Goal: Information Seeking & Learning: Learn about a topic

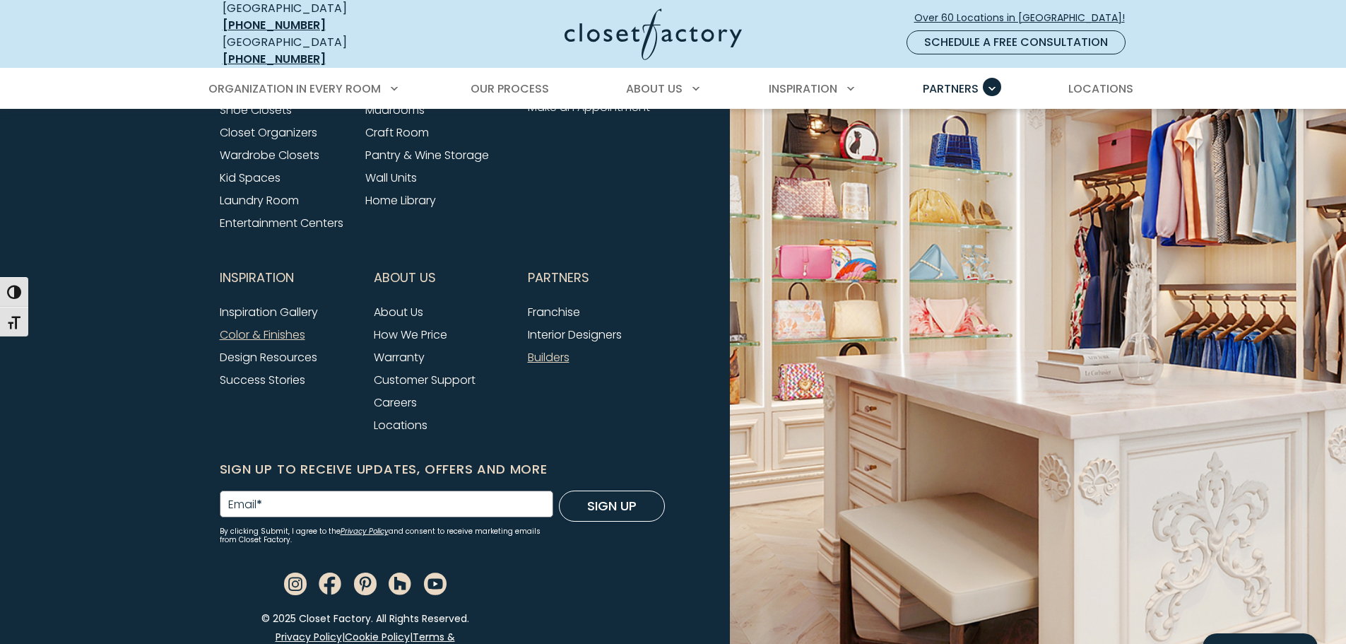
click at [260, 326] on link "Color & Finishes" at bounding box center [262, 334] width 85 height 16
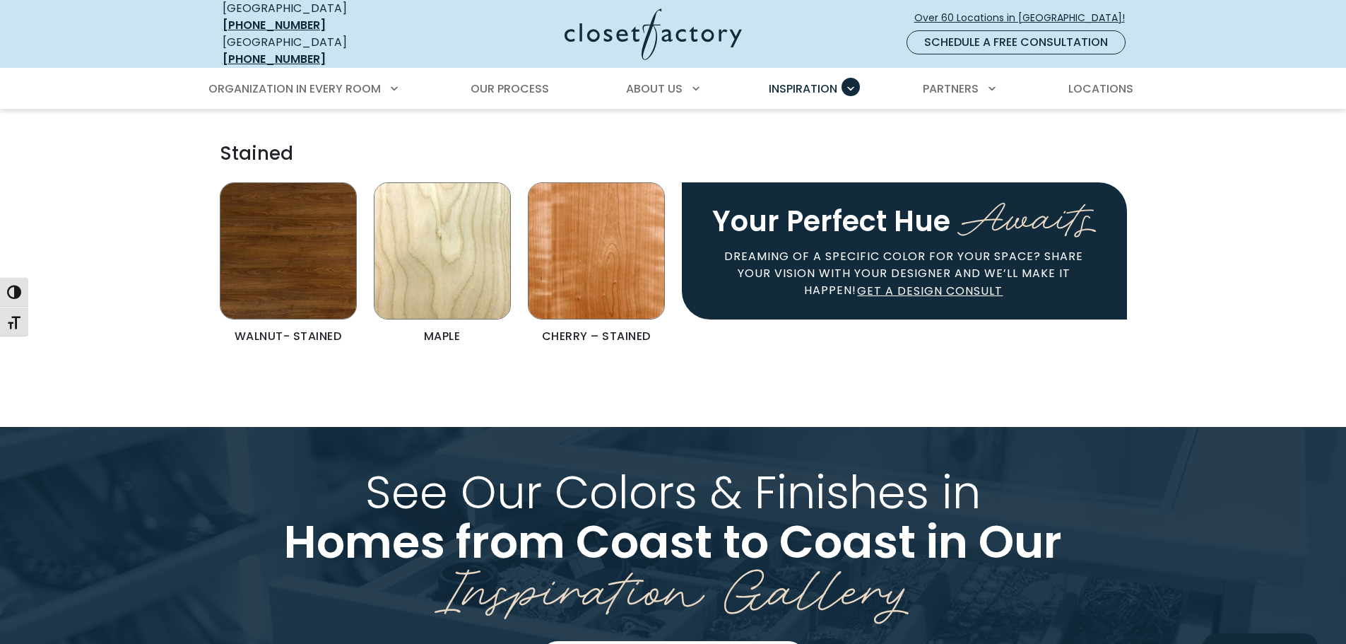
scroll to position [3179, 0]
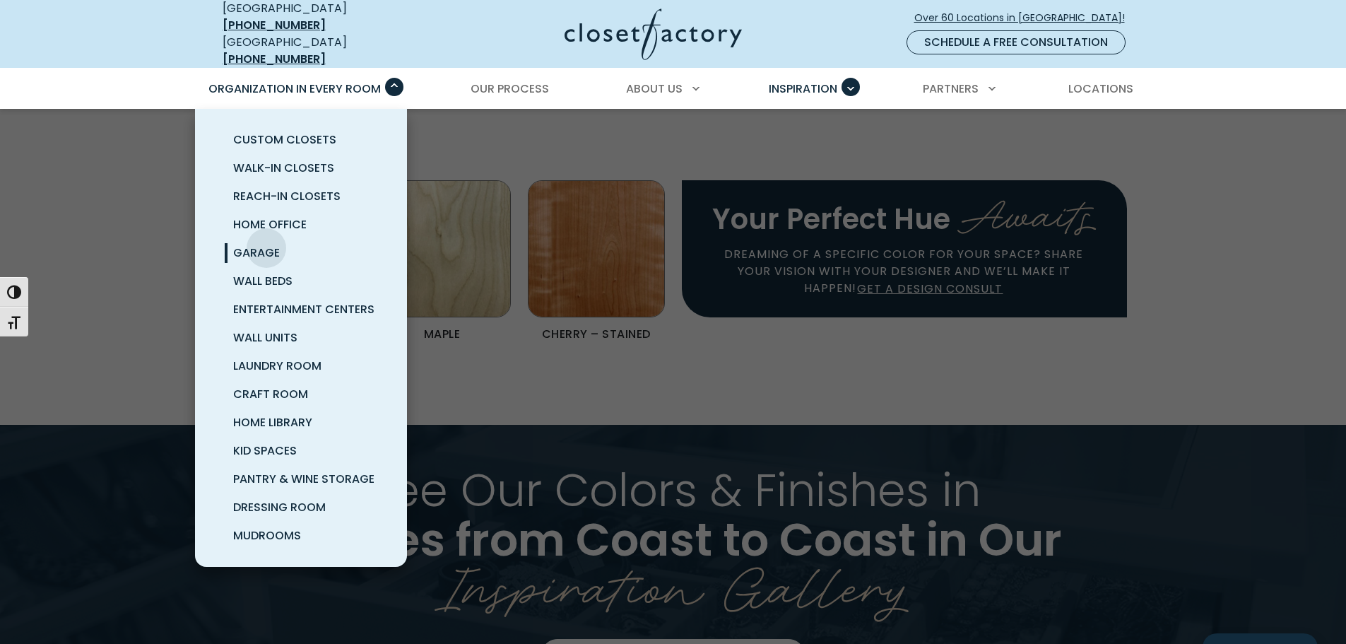
click at [266, 244] on span "Garage" at bounding box center [256, 252] width 47 height 16
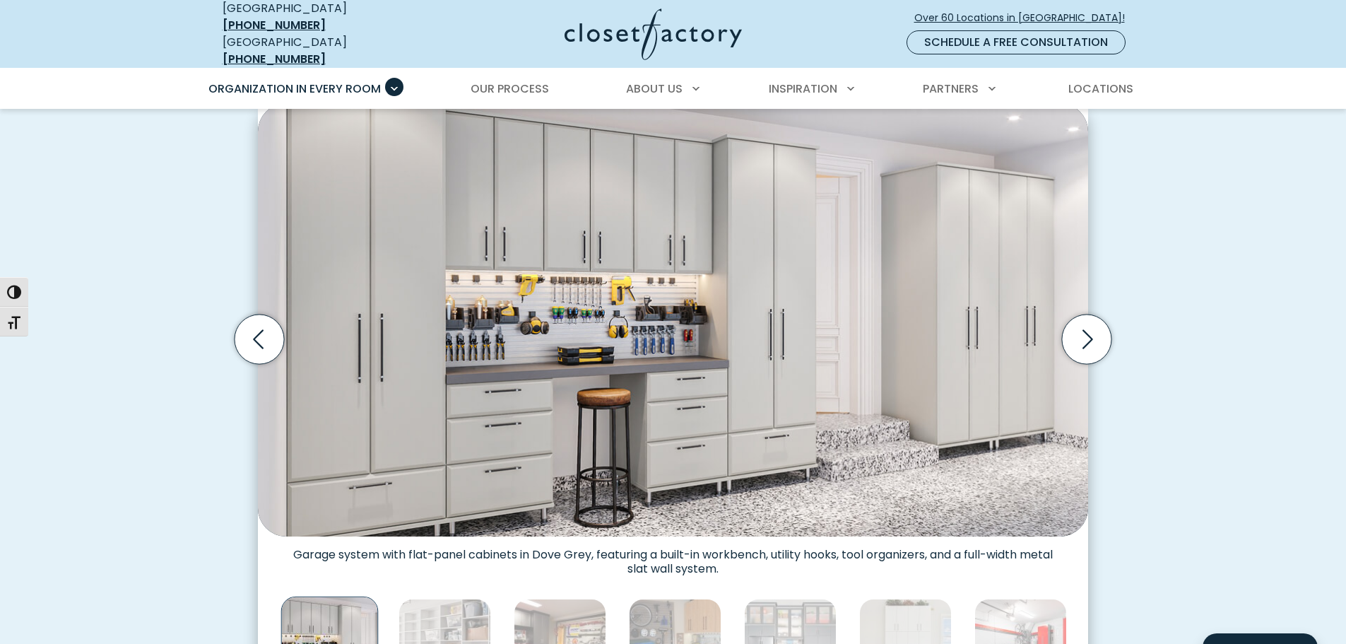
scroll to position [494, 0]
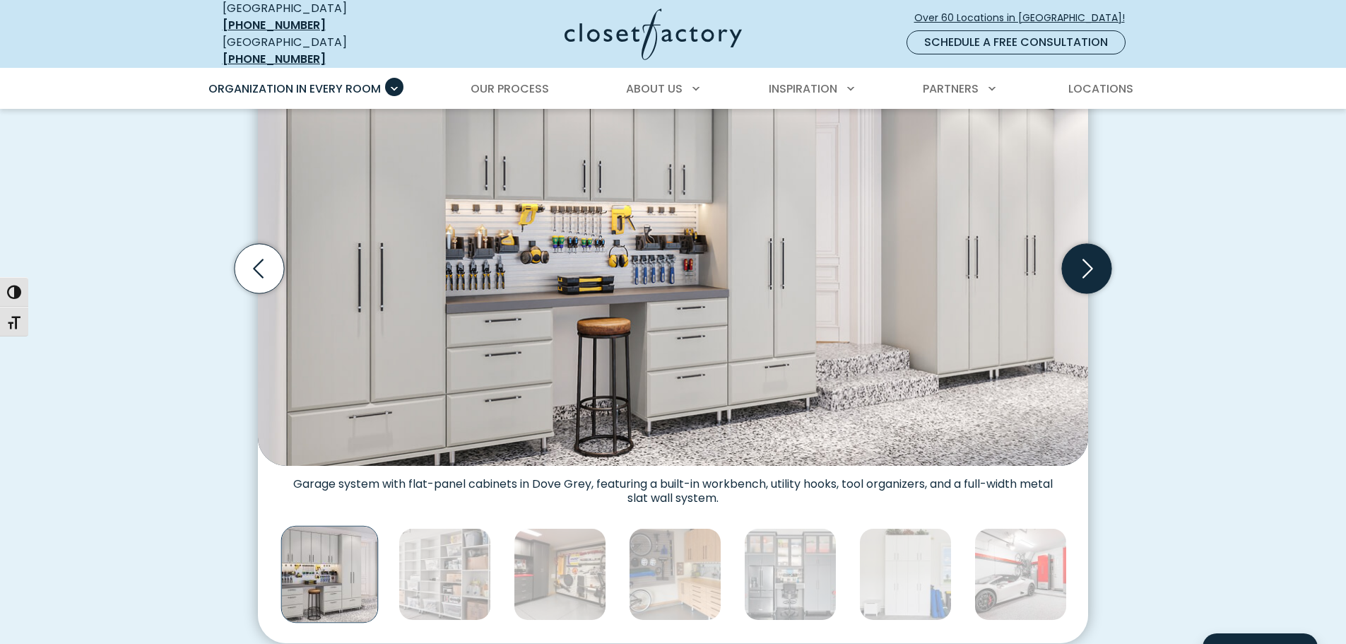
drag, startPoint x: 1086, startPoint y: 260, endPoint x: 1089, endPoint y: 272, distance: 12.5
click at [1086, 261] on icon "Next slide" at bounding box center [1086, 268] width 49 height 49
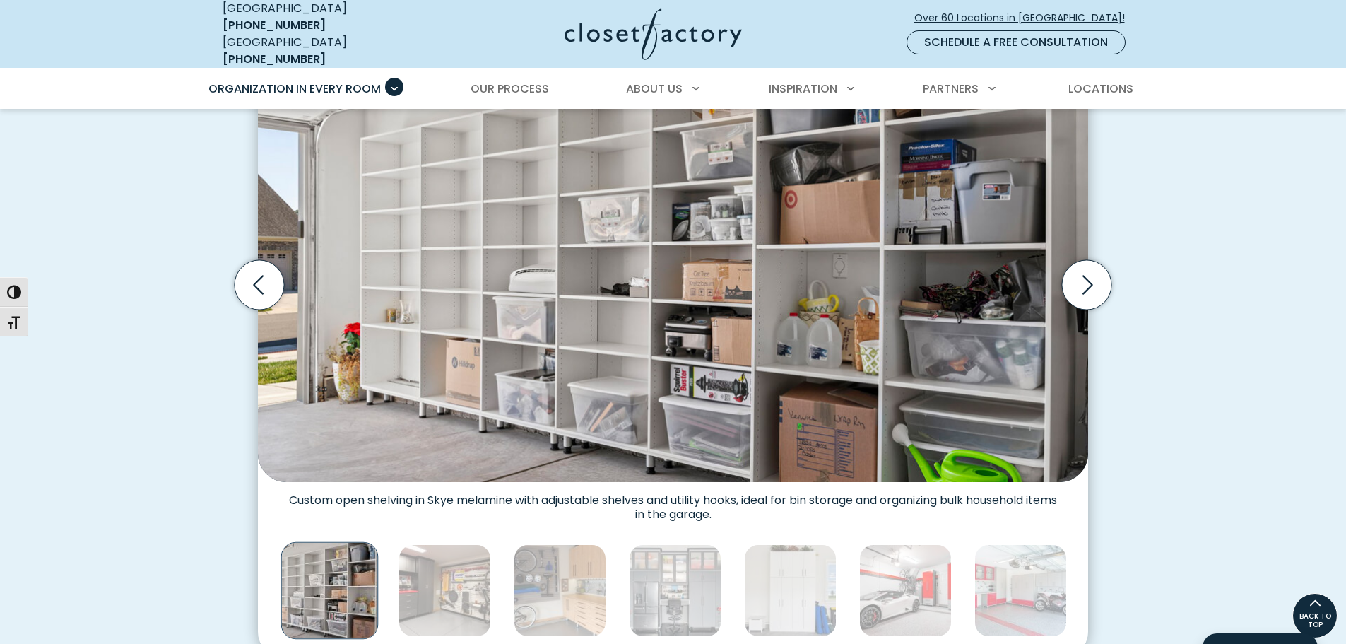
scroll to position [424, 0]
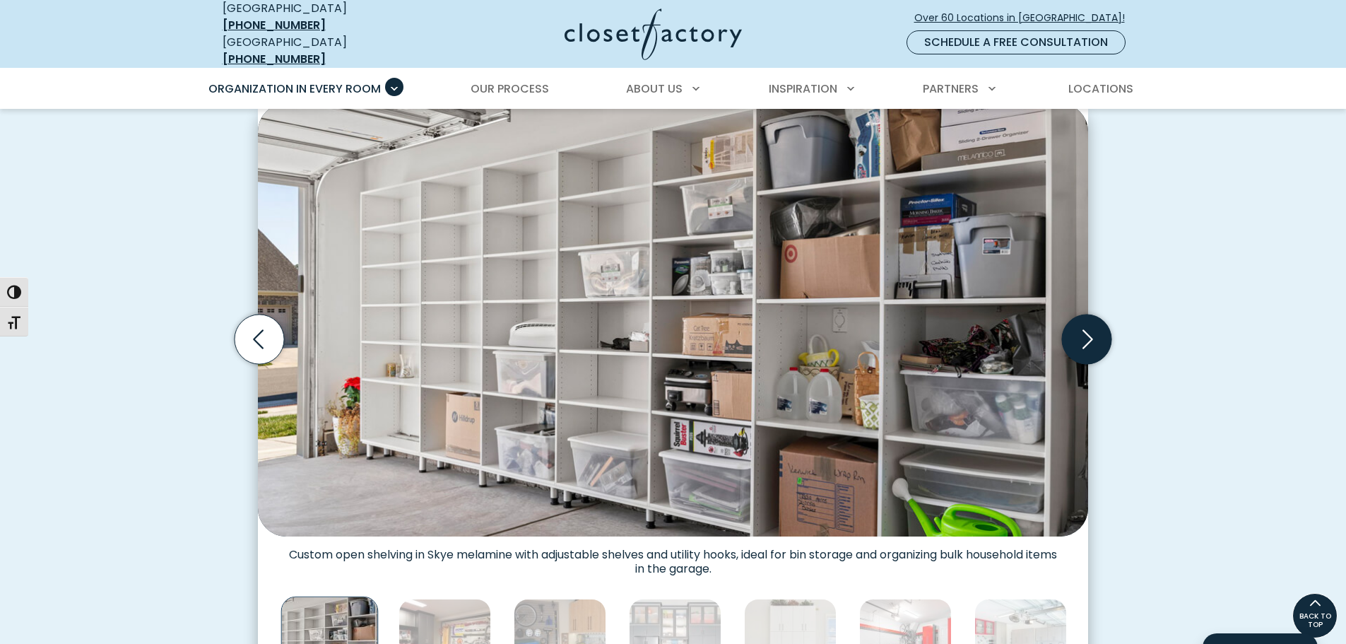
click at [1077, 323] on icon "Next slide" at bounding box center [1086, 338] width 49 height 49
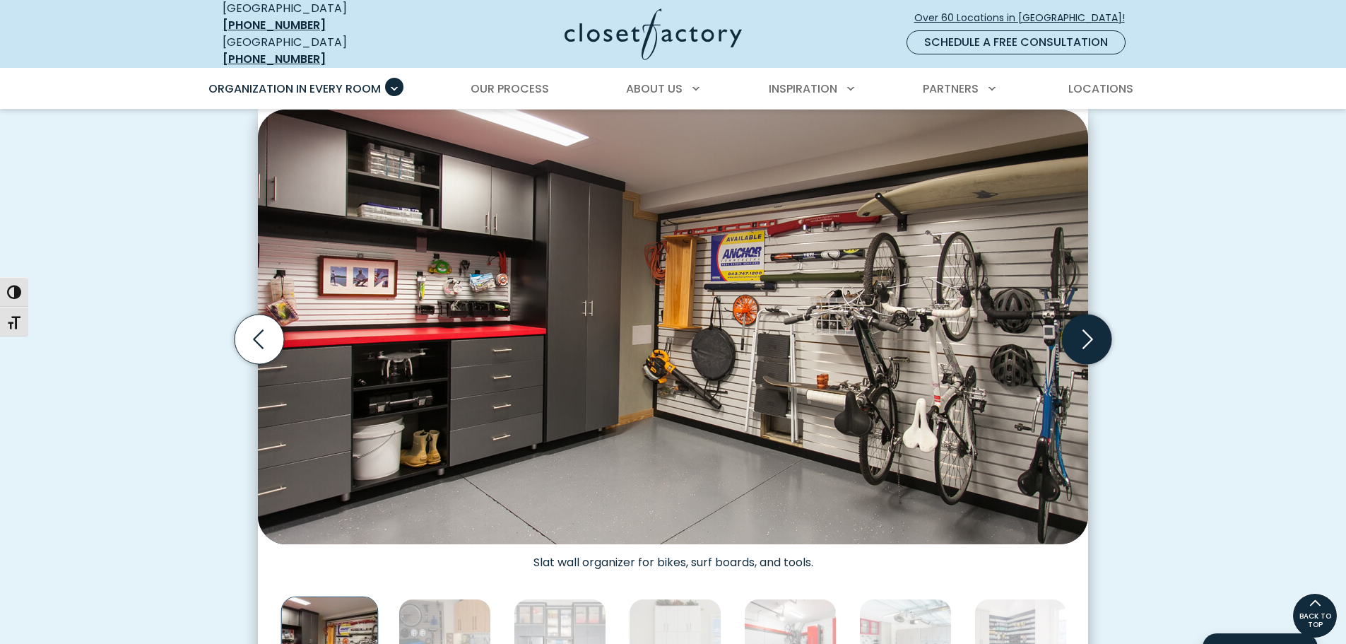
click at [1077, 323] on icon "Next slide" at bounding box center [1086, 338] width 49 height 49
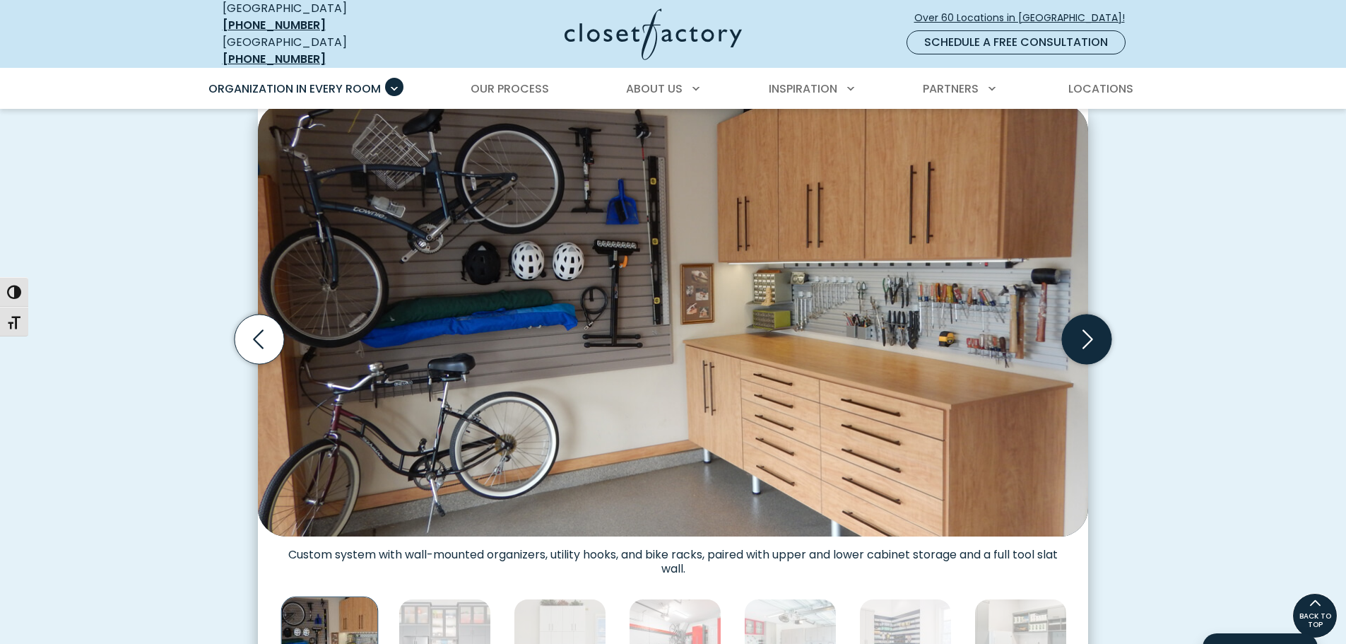
click at [1077, 323] on icon "Next slide" at bounding box center [1086, 338] width 49 height 49
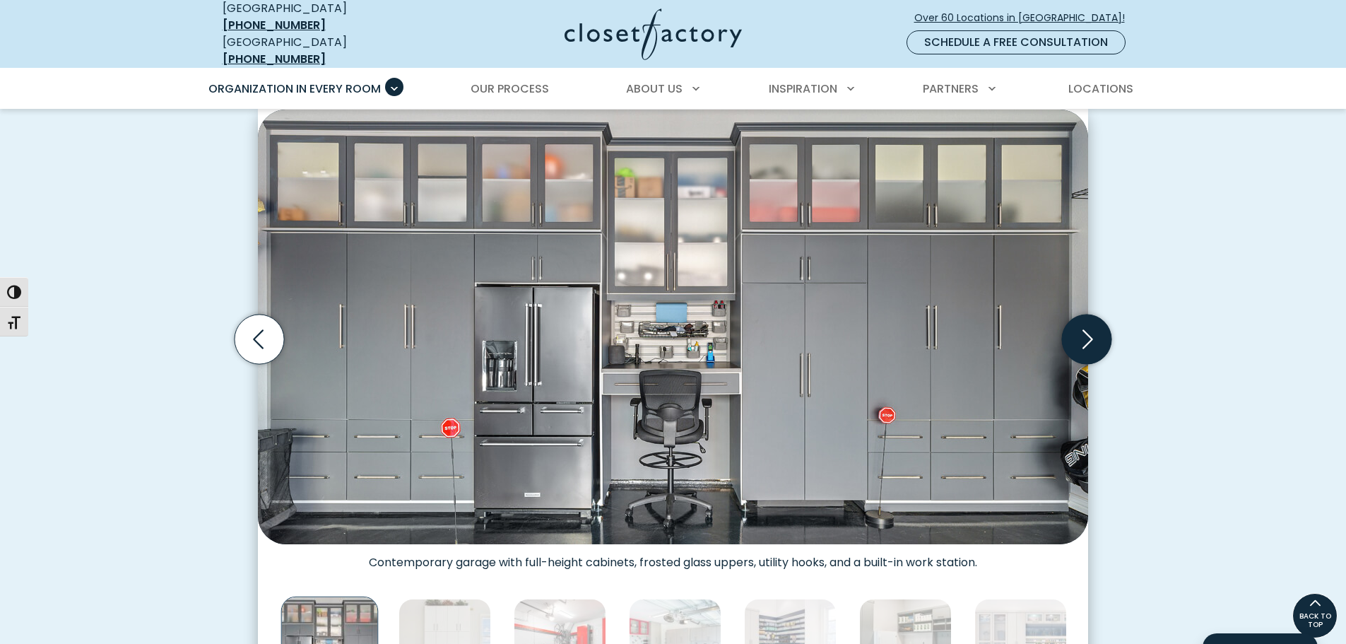
click at [1077, 323] on icon "Next slide" at bounding box center [1086, 338] width 49 height 49
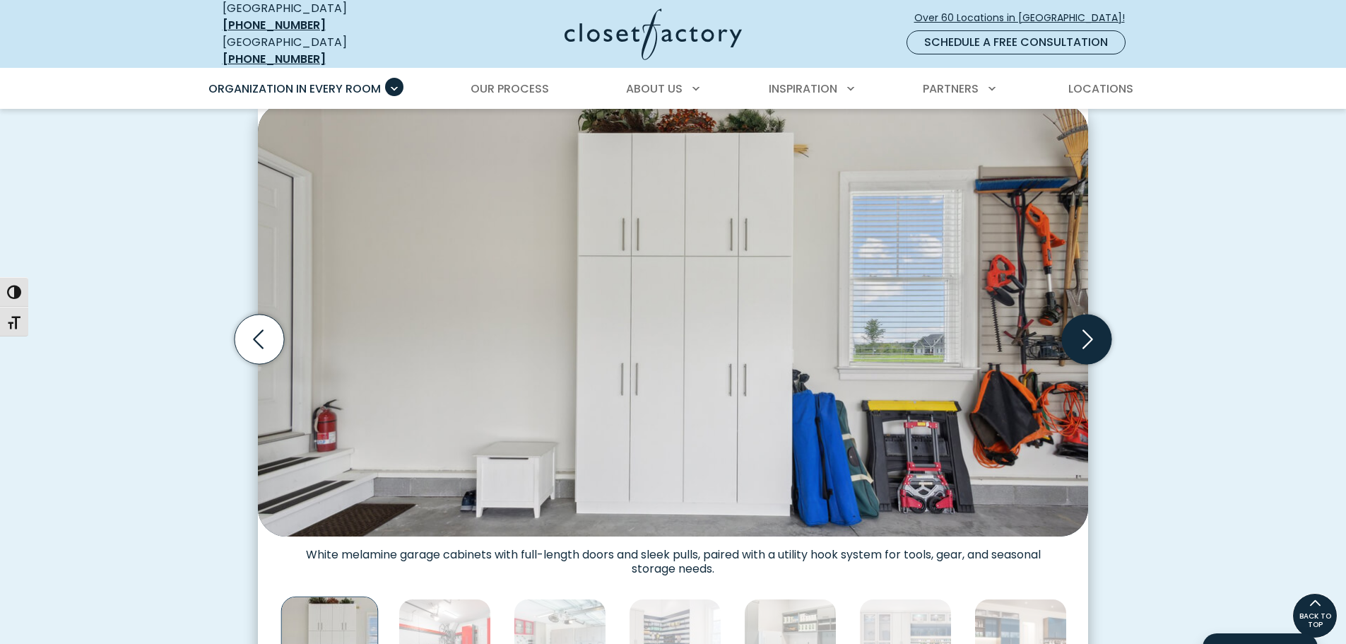
click at [1077, 324] on icon "Next slide" at bounding box center [1086, 338] width 49 height 49
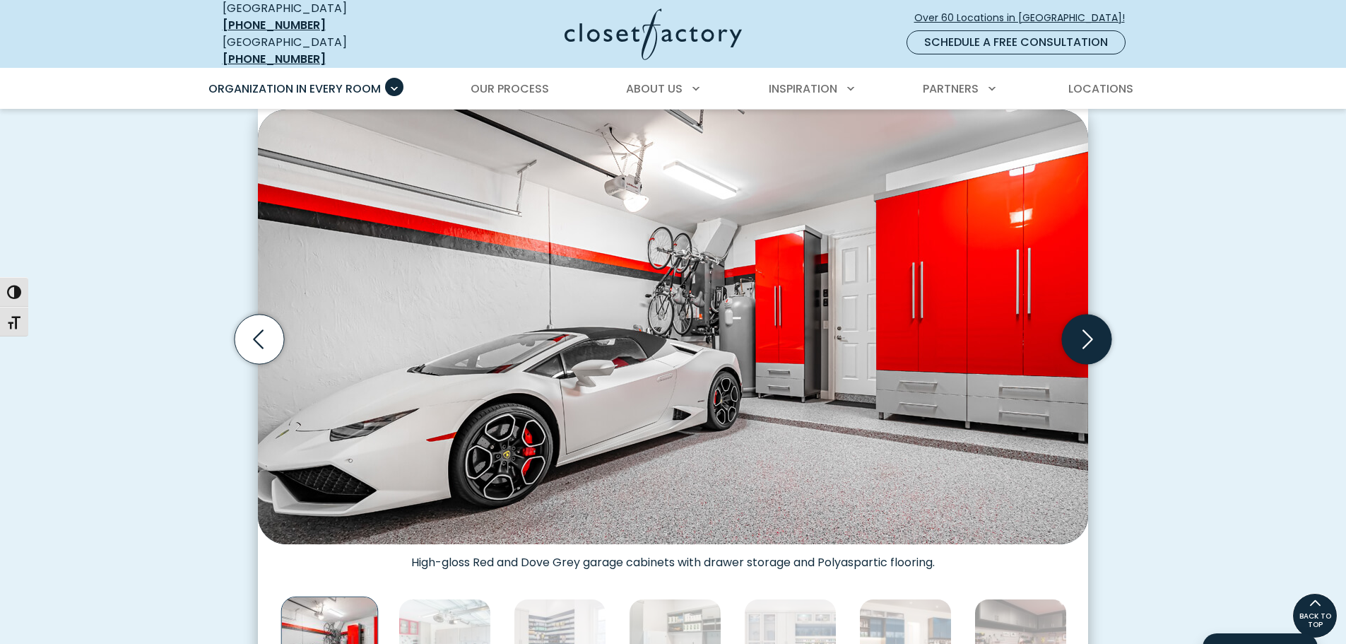
click at [1077, 324] on icon "Next slide" at bounding box center [1086, 338] width 49 height 49
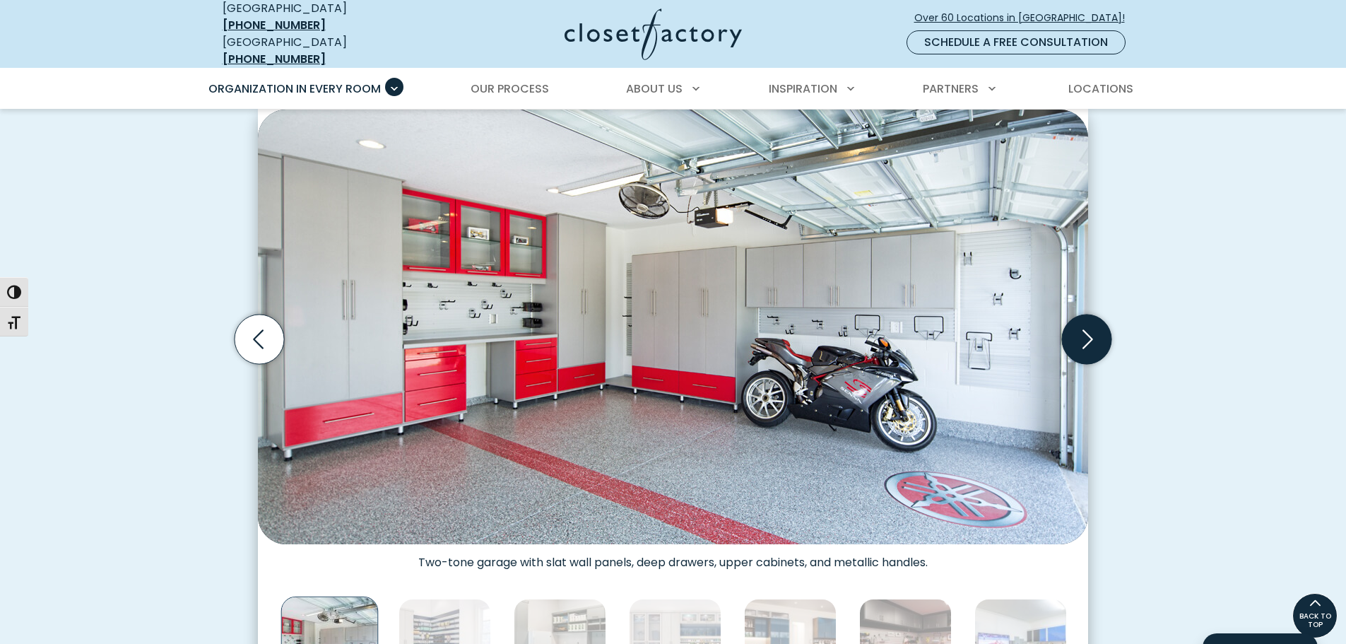
click at [1077, 324] on icon "Next slide" at bounding box center [1086, 338] width 49 height 49
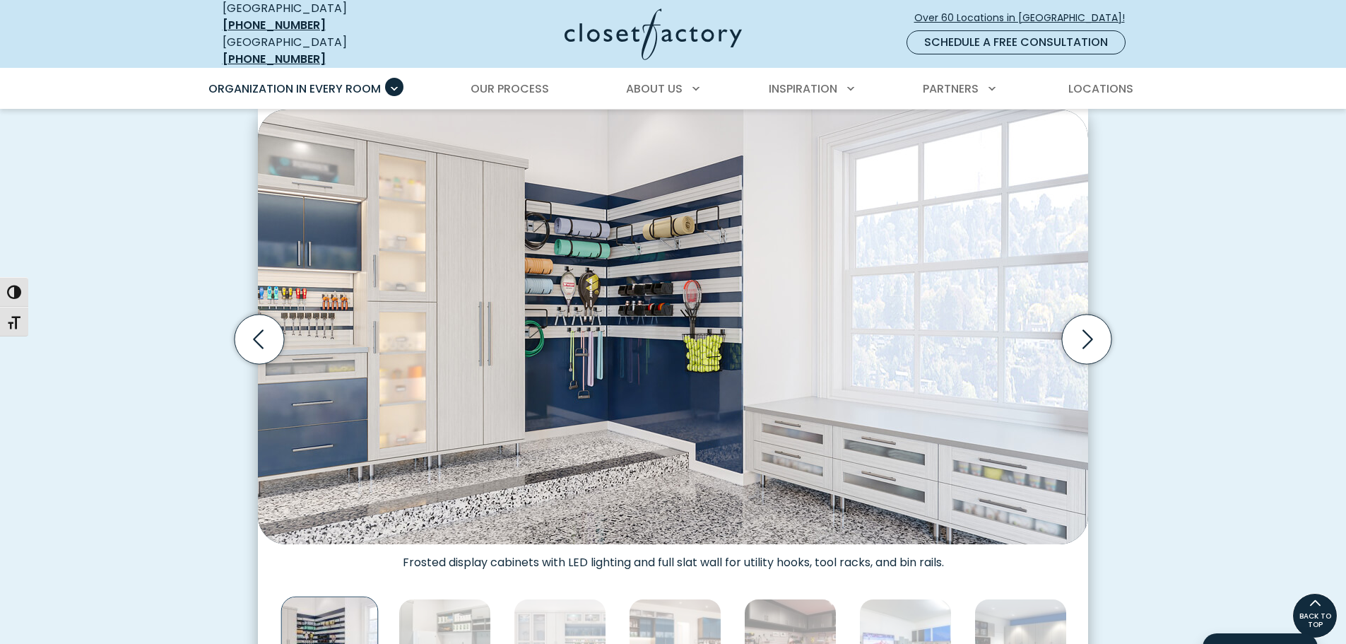
click at [1021, 501] on img "Thumbnail Gallery" at bounding box center [673, 326] width 830 height 434
click at [1094, 337] on icon "Next slide" at bounding box center [1086, 338] width 49 height 49
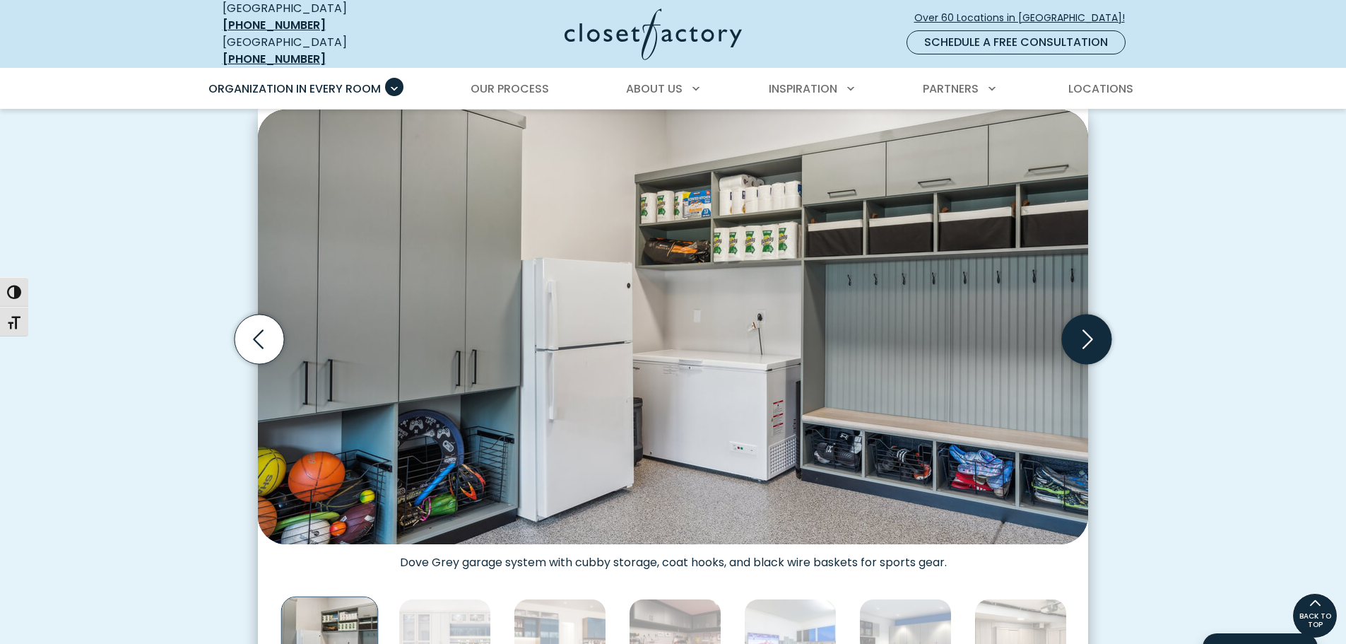
click at [1084, 332] on icon "Next slide" at bounding box center [1086, 338] width 49 height 49
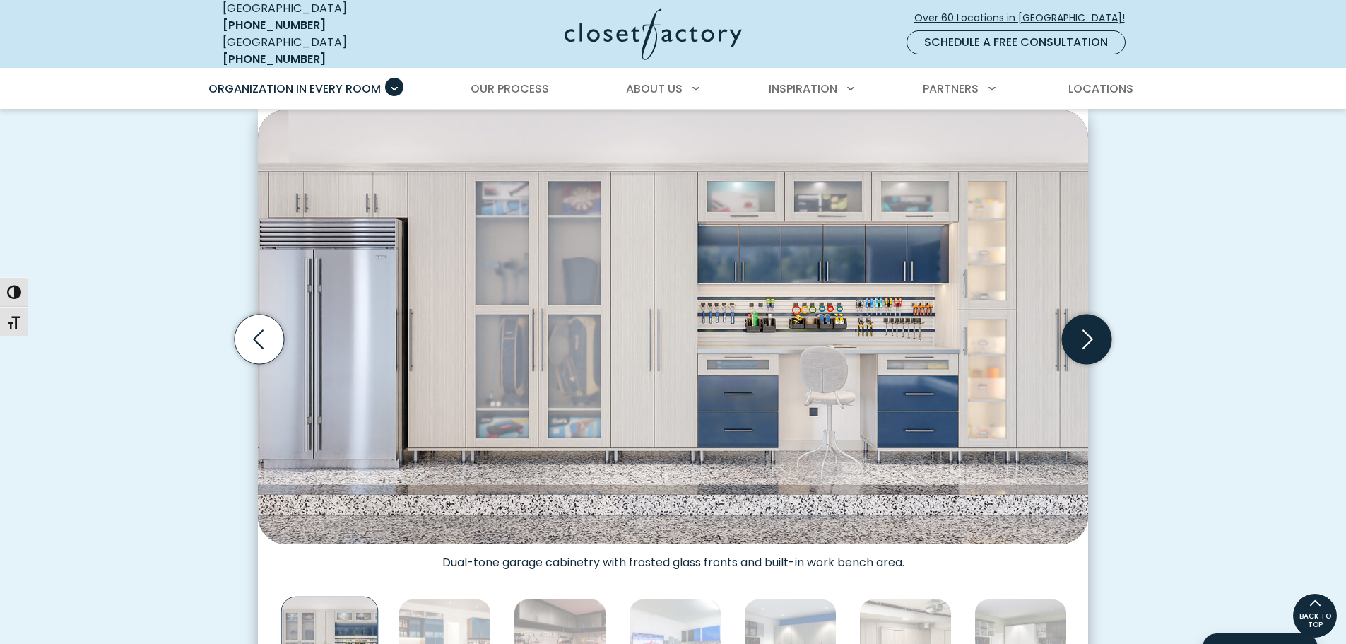
click at [1084, 332] on icon "Next slide" at bounding box center [1086, 338] width 49 height 49
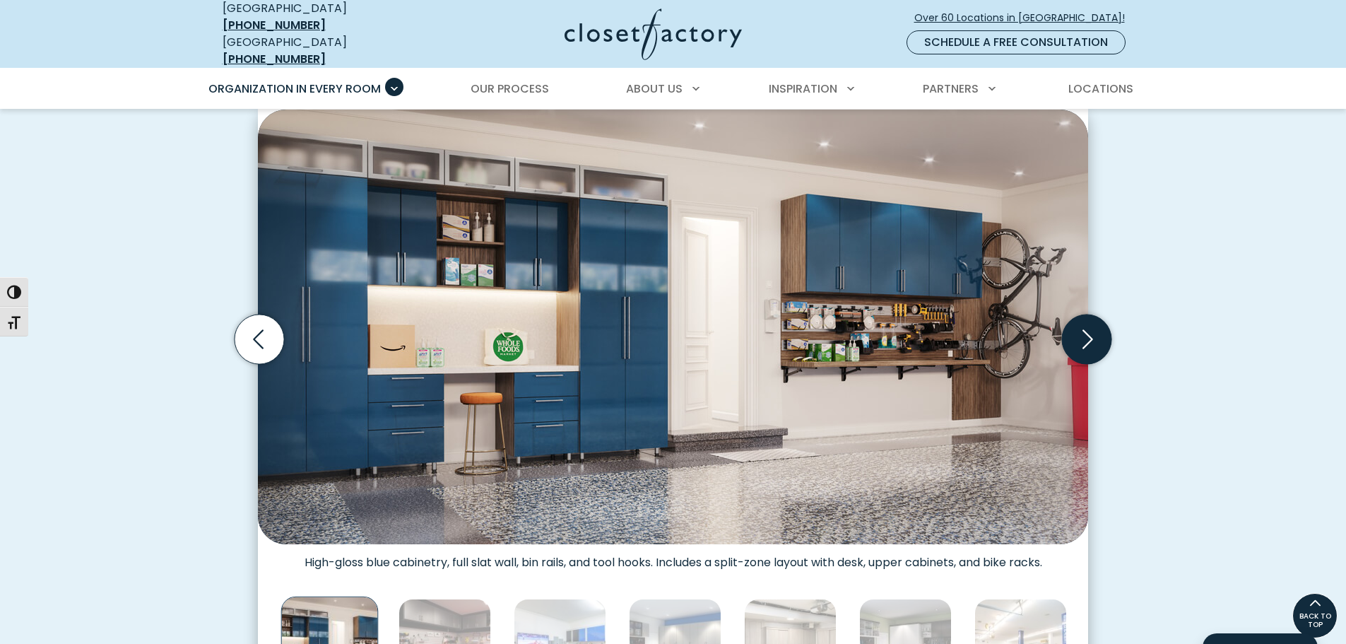
click at [1084, 332] on icon "Next slide" at bounding box center [1086, 338] width 49 height 49
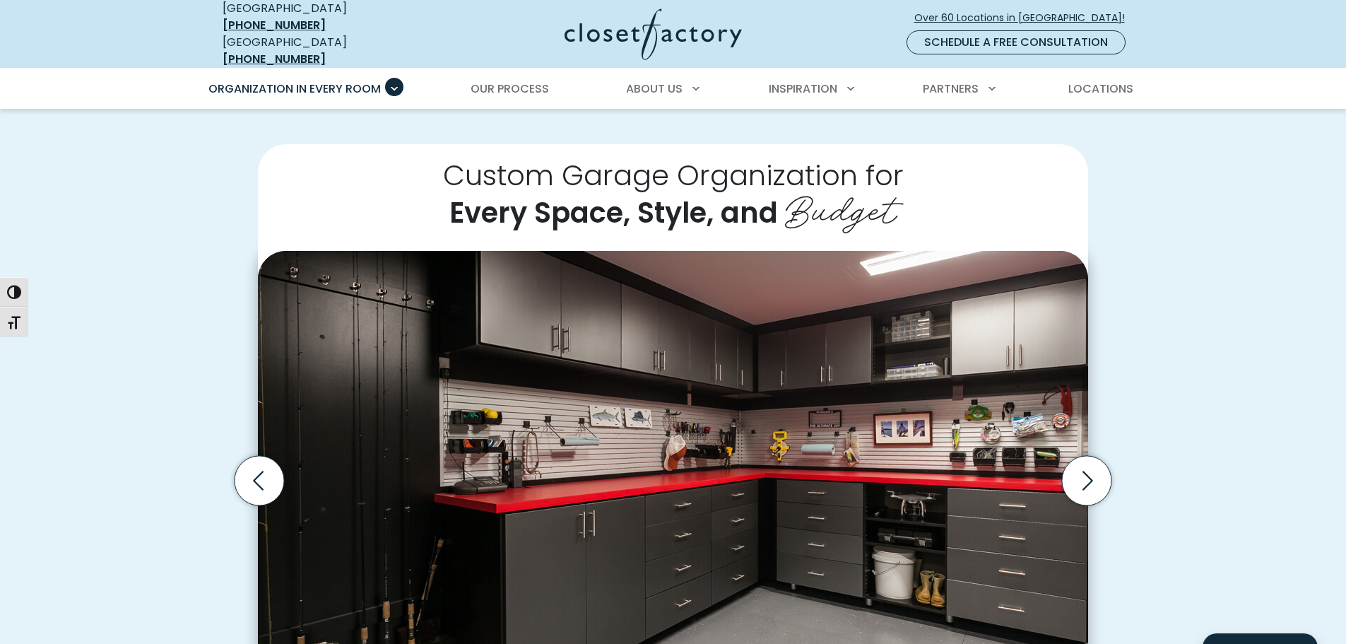
scroll to position [141, 0]
